Goal: Task Accomplishment & Management: Manage account settings

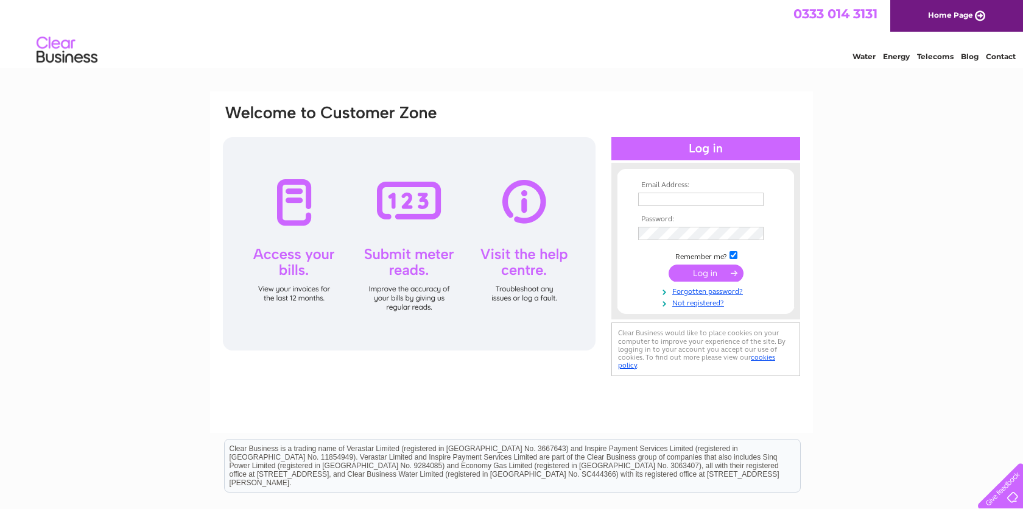
type input "morichkitchenltd@gmail.com"
click at [698, 275] on input "submit" at bounding box center [706, 274] width 75 height 17
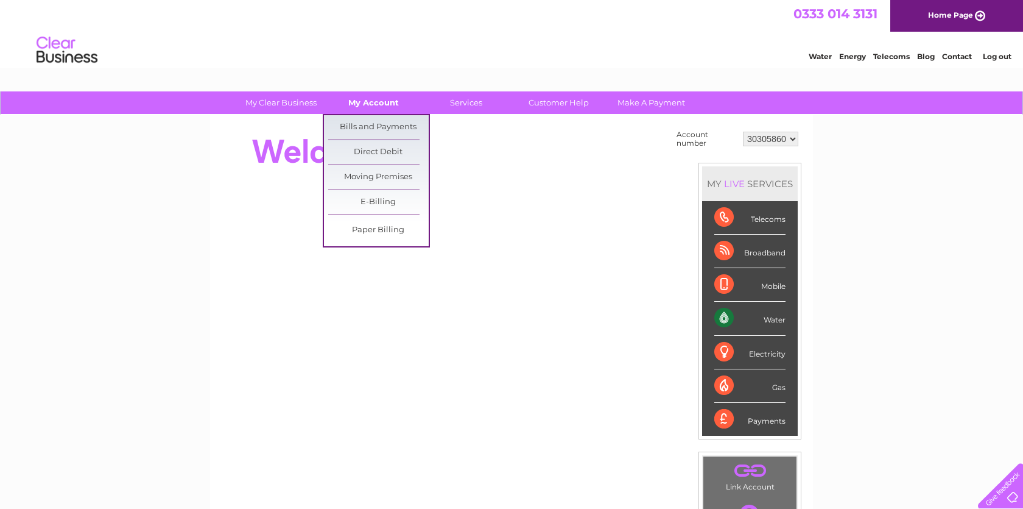
click at [382, 105] on link "My Account" at bounding box center [373, 102] width 101 height 23
click at [377, 122] on link "Bills and Payments" at bounding box center [378, 127] width 101 height 24
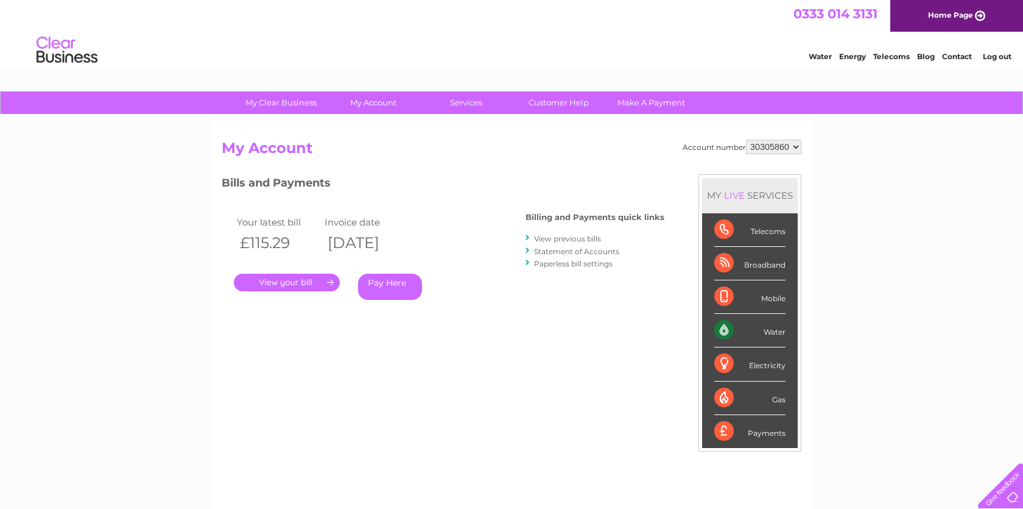
click at [579, 242] on link "View previous bills" at bounding box center [567, 238] width 67 height 9
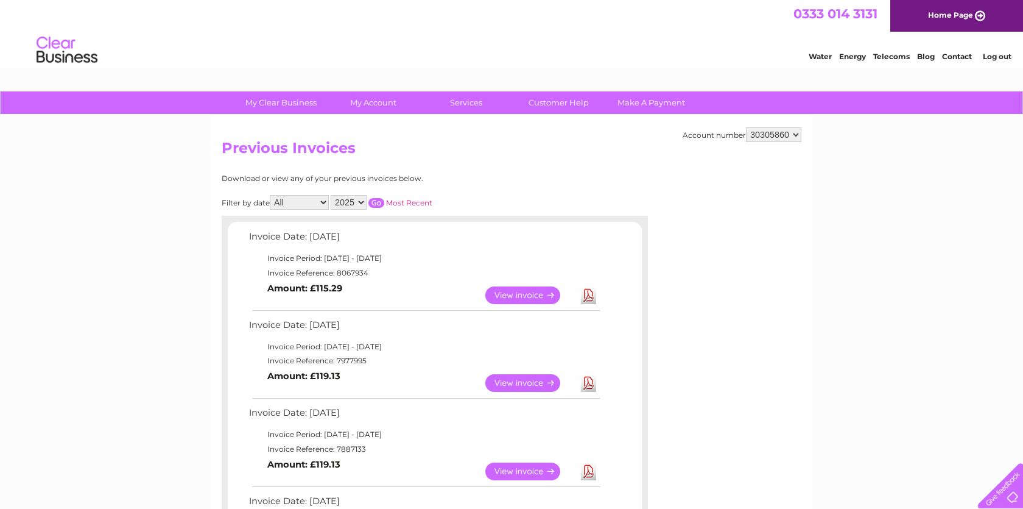
click at [788, 131] on select "30305860 30307276 30307387" at bounding box center [773, 134] width 55 height 15
select select "30307276"
click at [746, 127] on select "30305860 30307276 30307387" at bounding box center [773, 134] width 55 height 15
click at [796, 132] on select "30305860 30307276 30307387" at bounding box center [773, 134] width 55 height 15
select select "30307387"
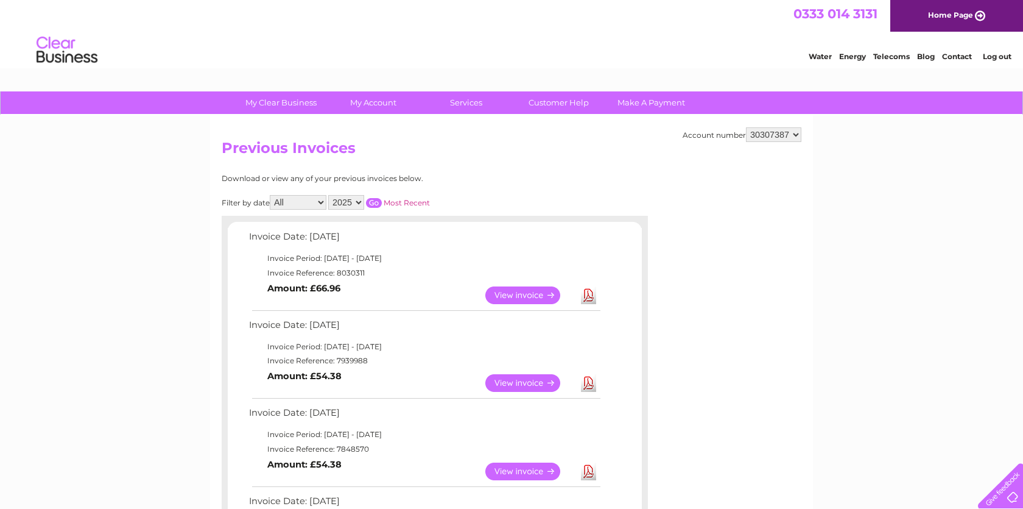
click at [746, 127] on select "30305860 30307276 30307387" at bounding box center [773, 134] width 55 height 15
